Goal: Check status: Check status

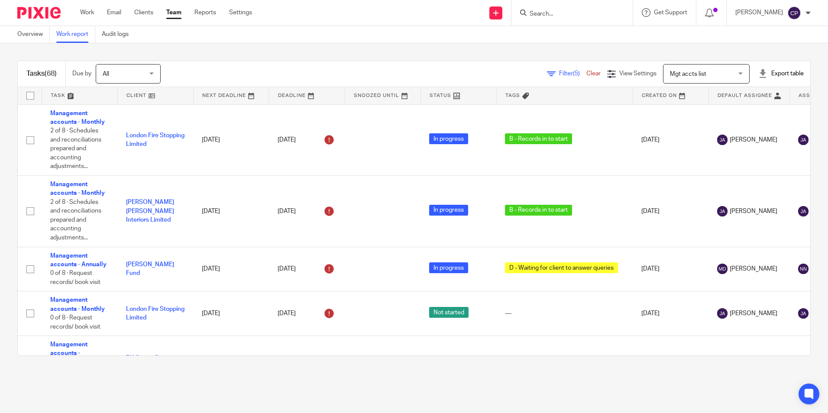
scroll to position [3085, 0]
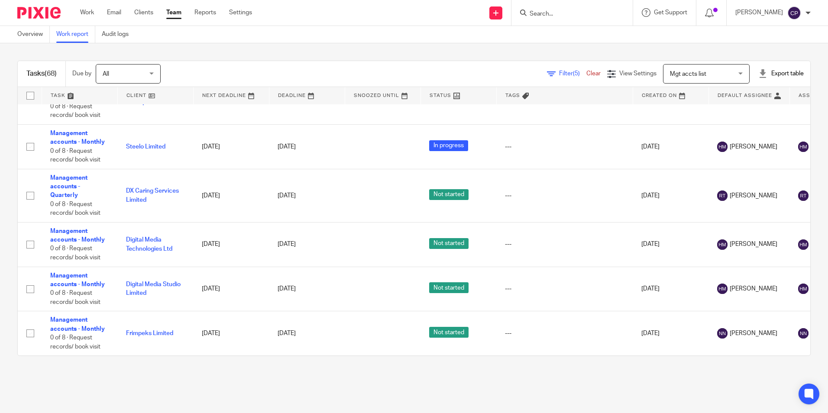
scroll to position [3085, 0]
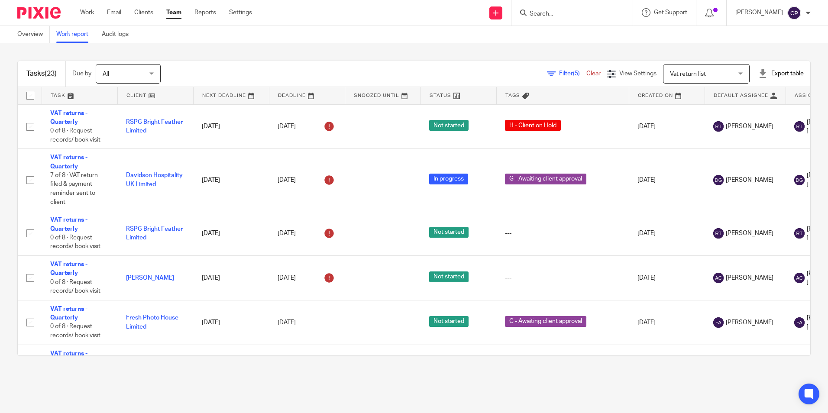
scroll to position [851, 0]
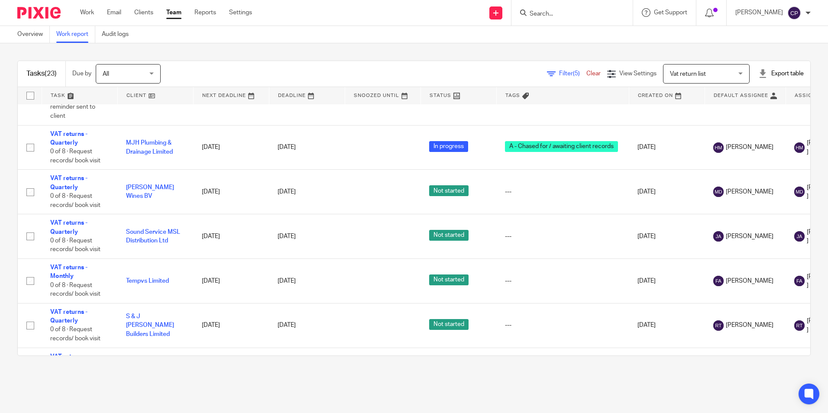
scroll to position [677, 0]
